Goal: Task Accomplishment & Management: Manage account settings

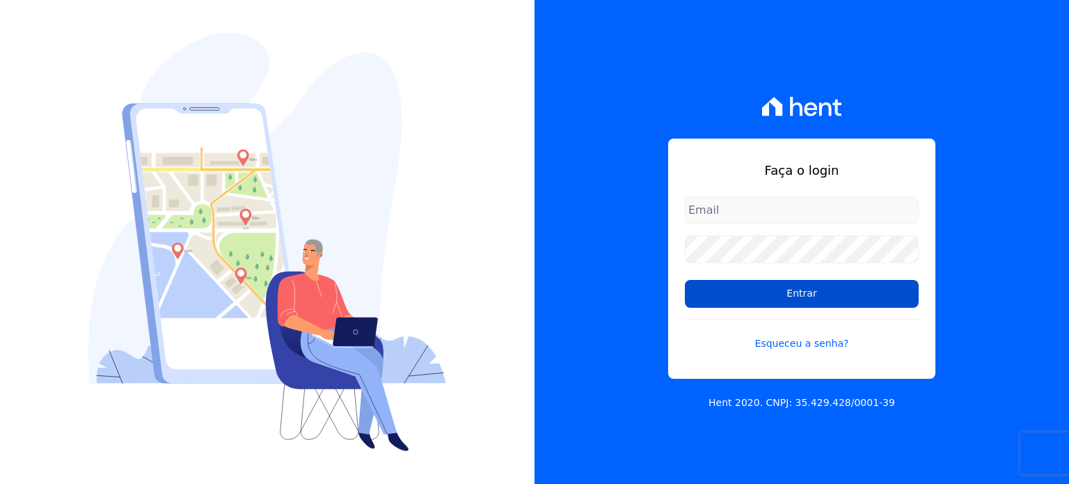
type input "[EMAIL_ADDRESS][DOMAIN_NAME]"
click at [758, 283] on input "Entrar" at bounding box center [802, 294] width 234 height 28
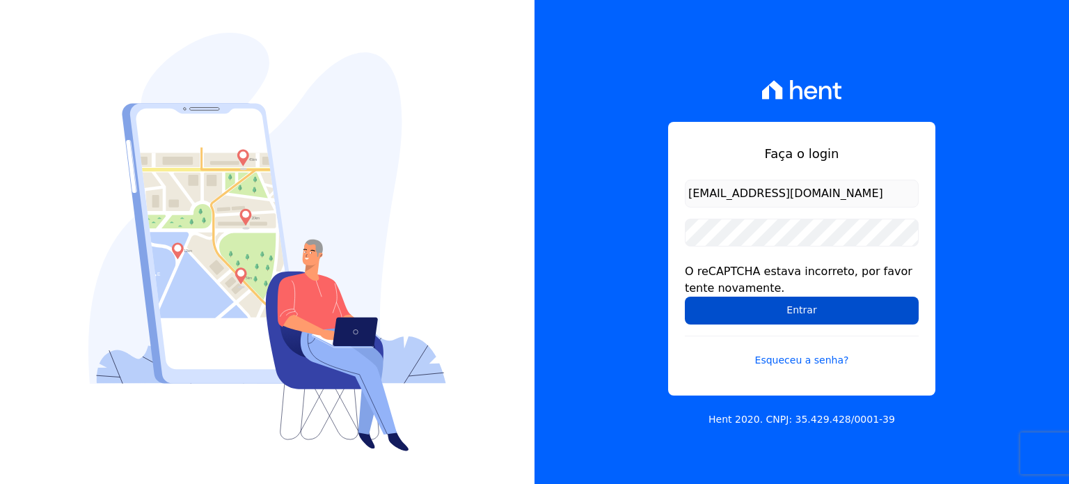
click at [770, 303] on input "Entrar" at bounding box center [802, 310] width 234 height 28
